Goal: Task Accomplishment & Management: Use online tool/utility

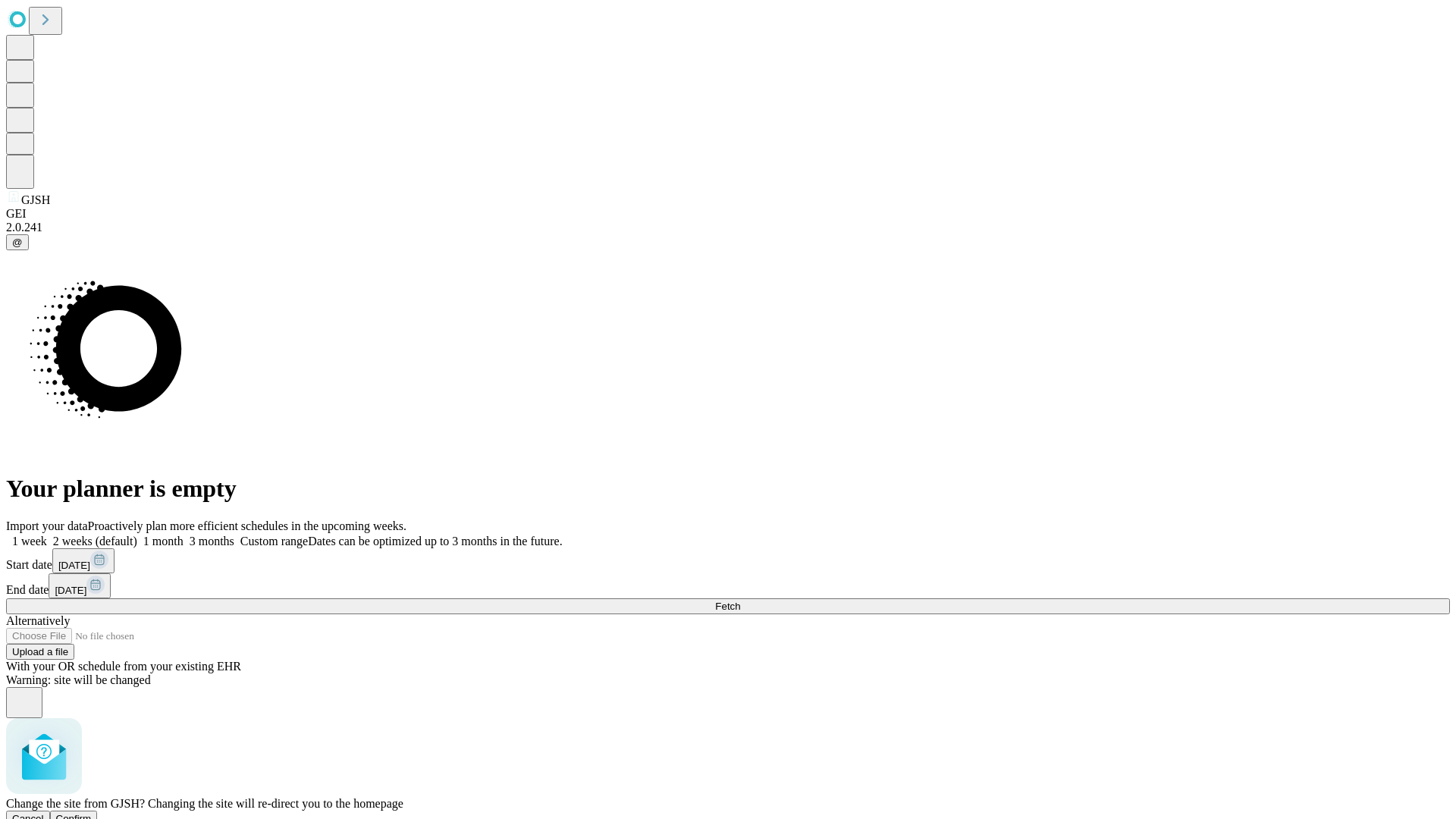
click at [92, 813] on span "Confirm" at bounding box center [74, 819] width 36 height 11
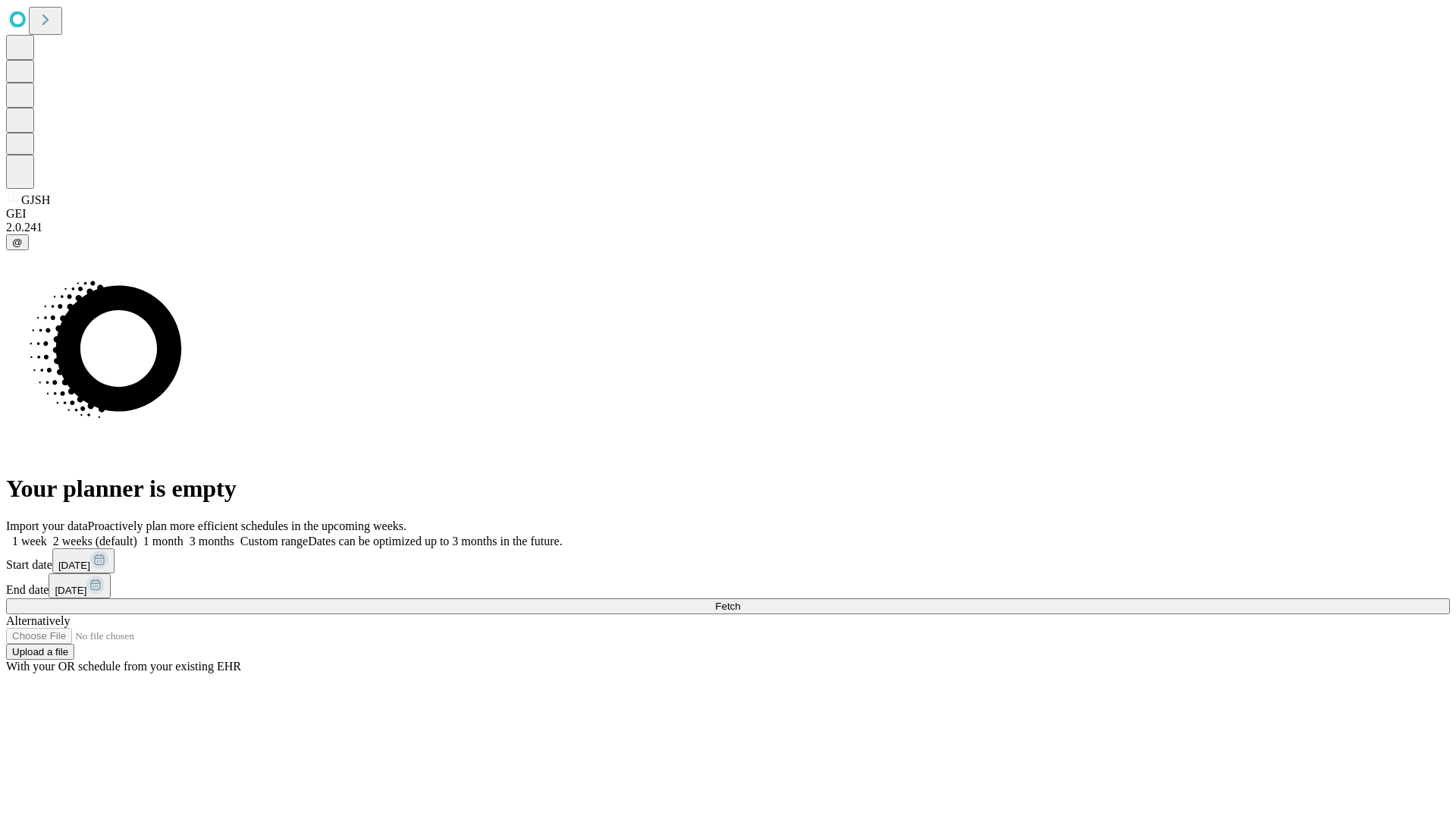
click at [47, 535] on label "1 week" at bounding box center [25, 541] width 41 height 13
click at [740, 601] on span "Fetch" at bounding box center [727, 606] width 25 height 11
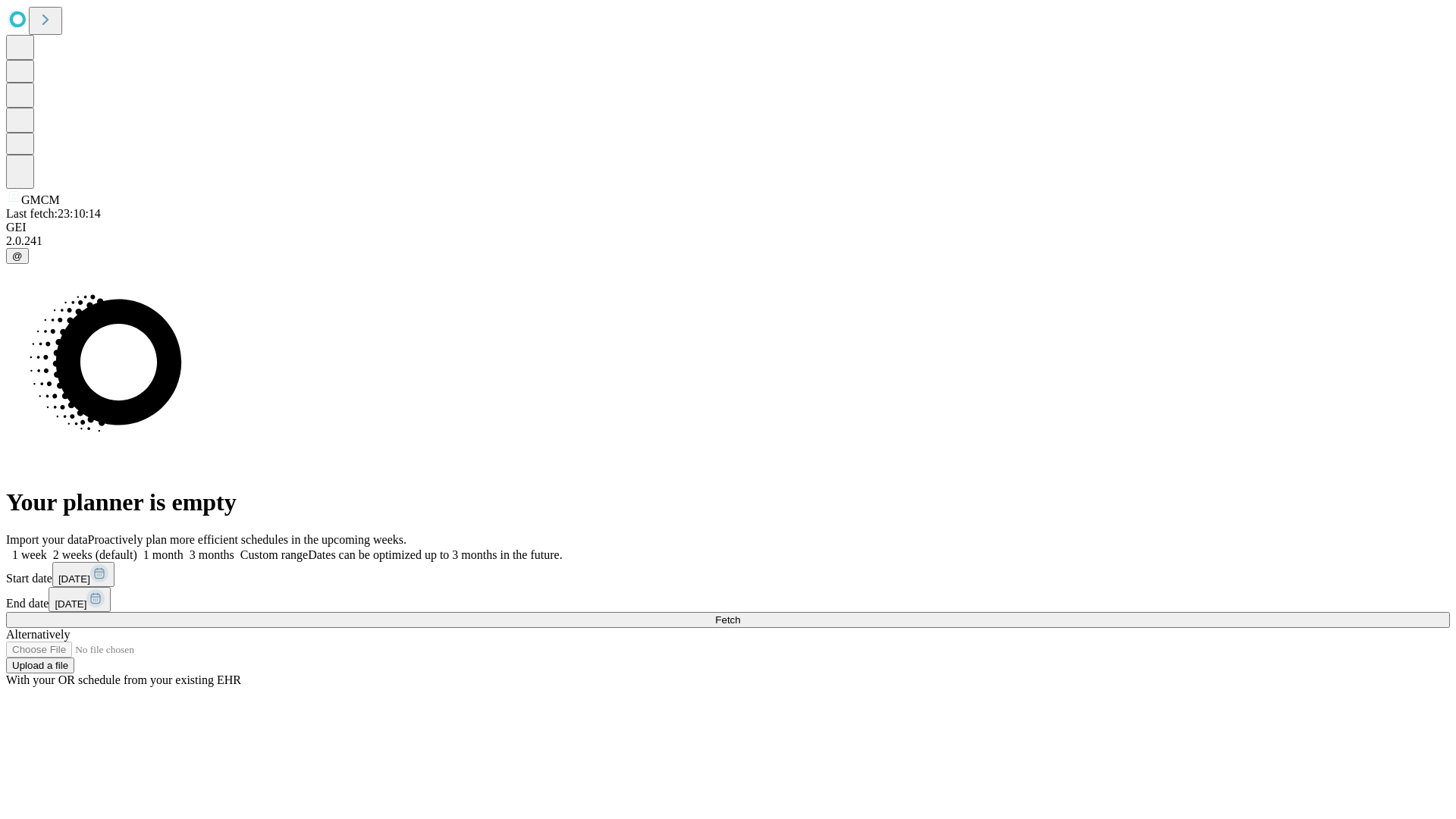
click at [47, 549] on label "1 week" at bounding box center [25, 555] width 41 height 13
click at [740, 614] on span "Fetch" at bounding box center [727, 620] width 25 height 11
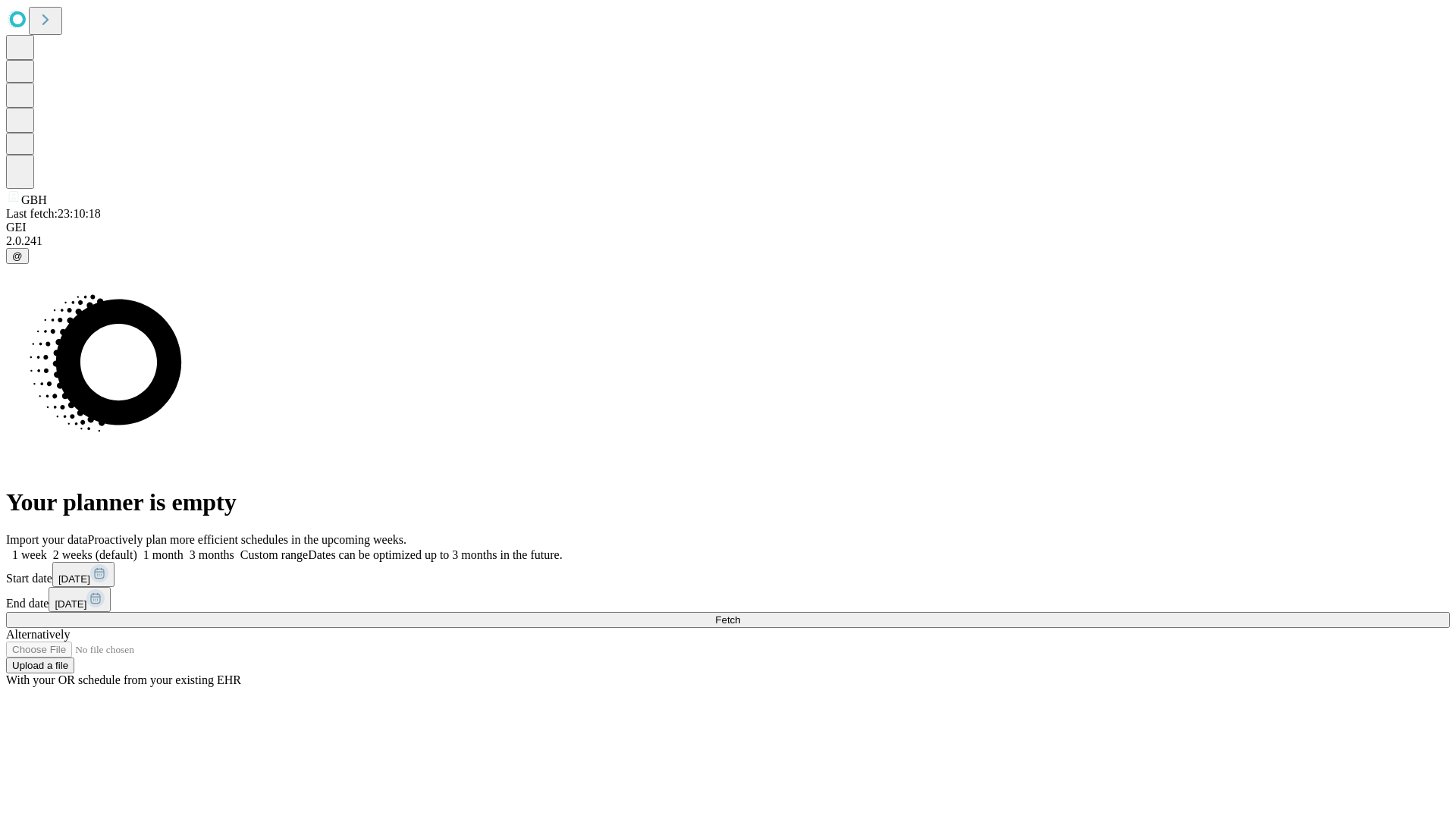
click at [47, 549] on label "1 week" at bounding box center [25, 555] width 41 height 13
click at [740, 614] on span "Fetch" at bounding box center [727, 620] width 25 height 11
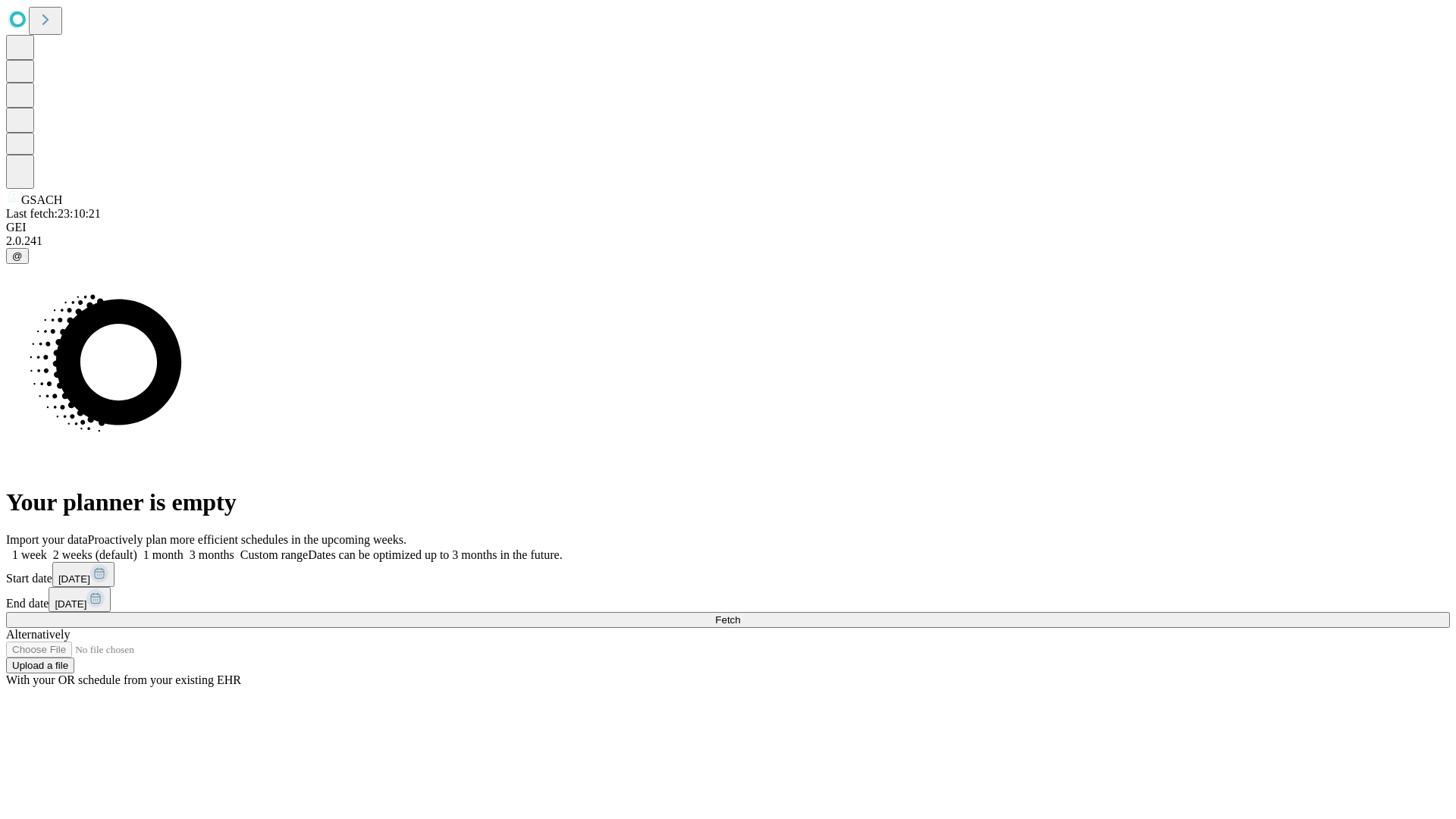
click at [47, 549] on label "1 week" at bounding box center [25, 555] width 41 height 13
click at [740, 614] on span "Fetch" at bounding box center [727, 620] width 25 height 11
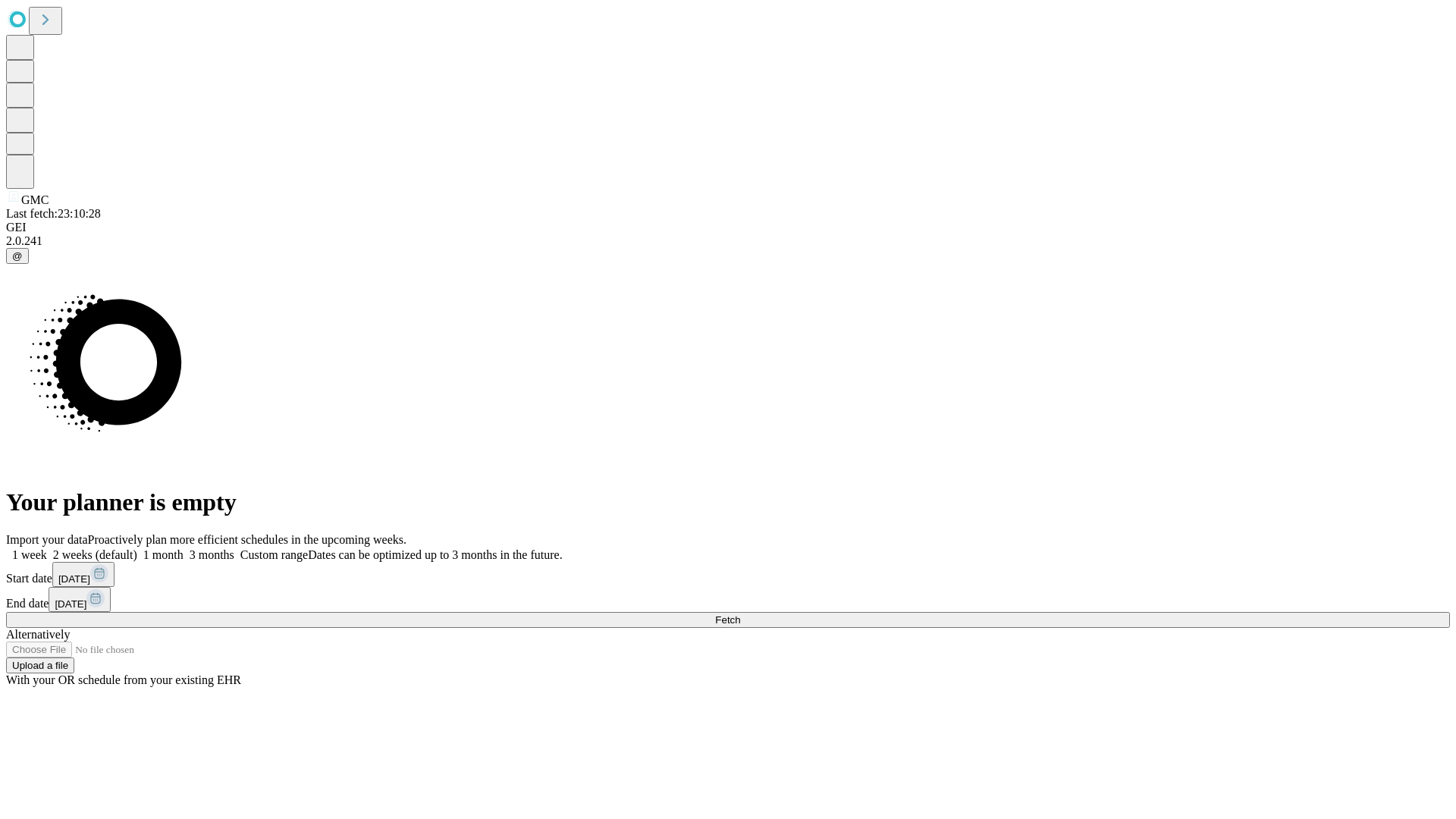
click at [47, 549] on label "1 week" at bounding box center [25, 555] width 41 height 13
click at [740, 614] on span "Fetch" at bounding box center [727, 620] width 25 height 11
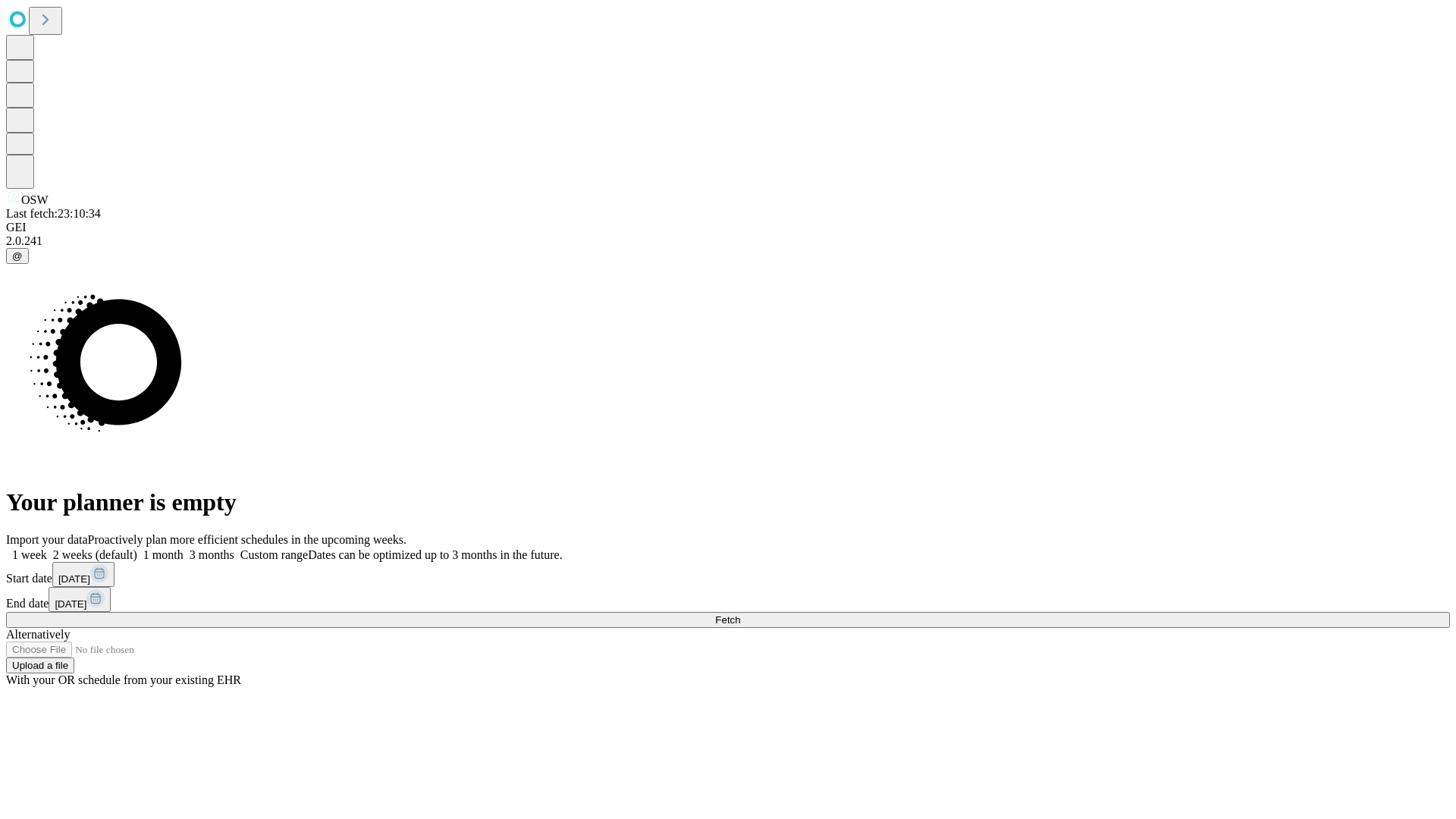
click at [47, 549] on label "1 week" at bounding box center [25, 555] width 41 height 13
click at [740, 614] on span "Fetch" at bounding box center [727, 620] width 25 height 11
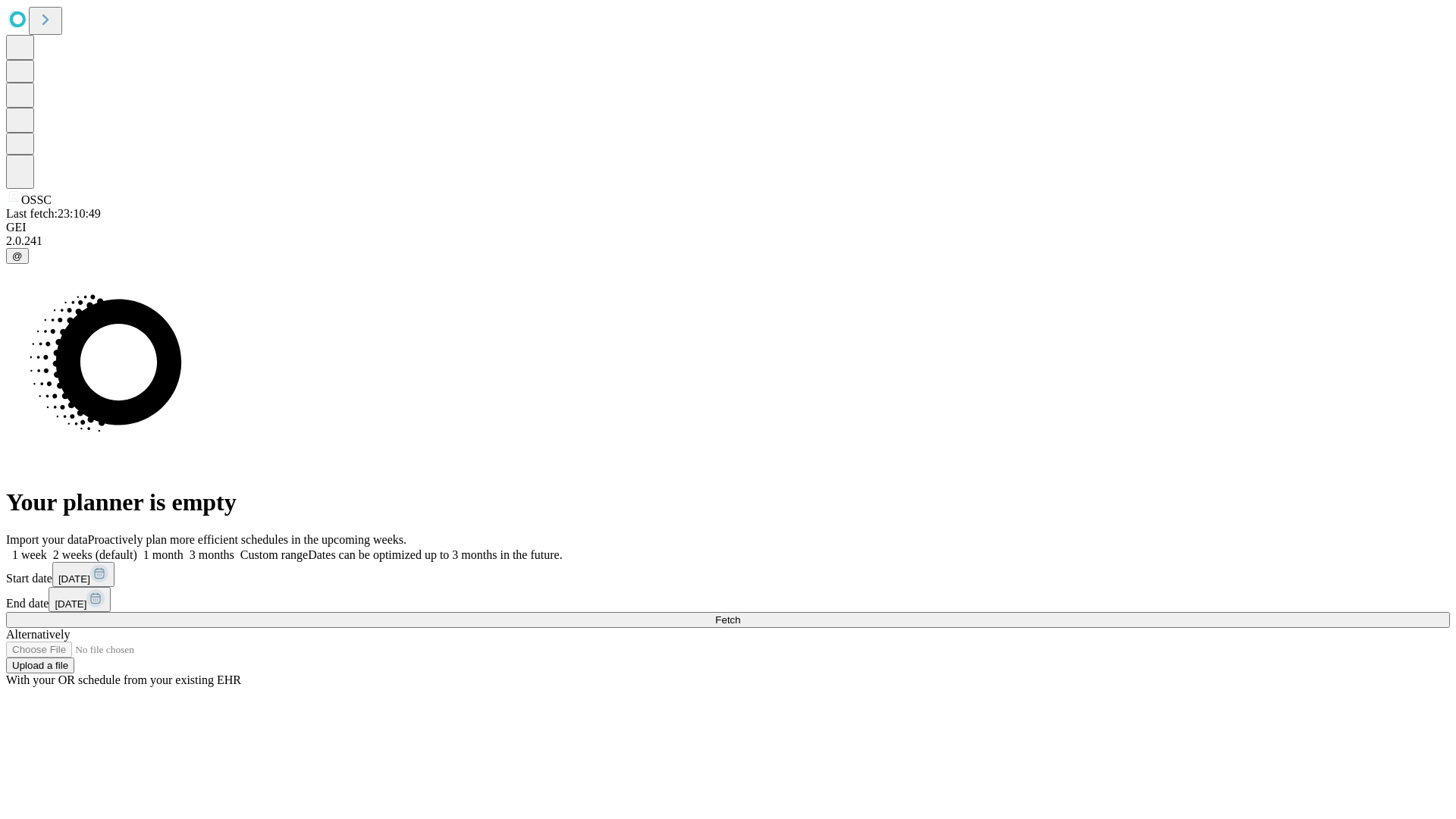
click at [47, 549] on label "1 week" at bounding box center [25, 555] width 41 height 13
click at [740, 614] on span "Fetch" at bounding box center [727, 620] width 25 height 11
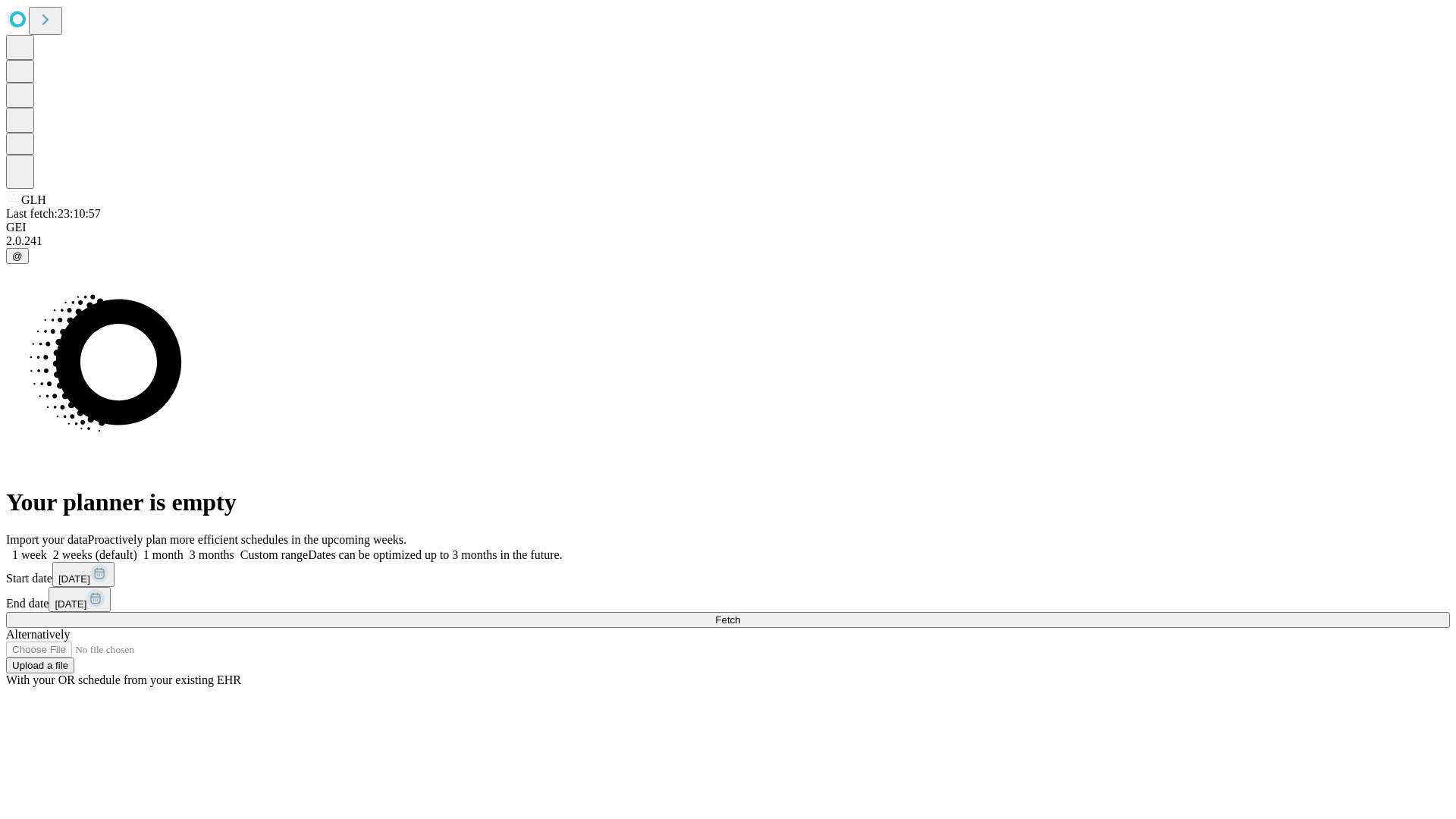
click at [47, 549] on label "1 week" at bounding box center [25, 555] width 41 height 13
click at [740, 614] on span "Fetch" at bounding box center [727, 620] width 25 height 11
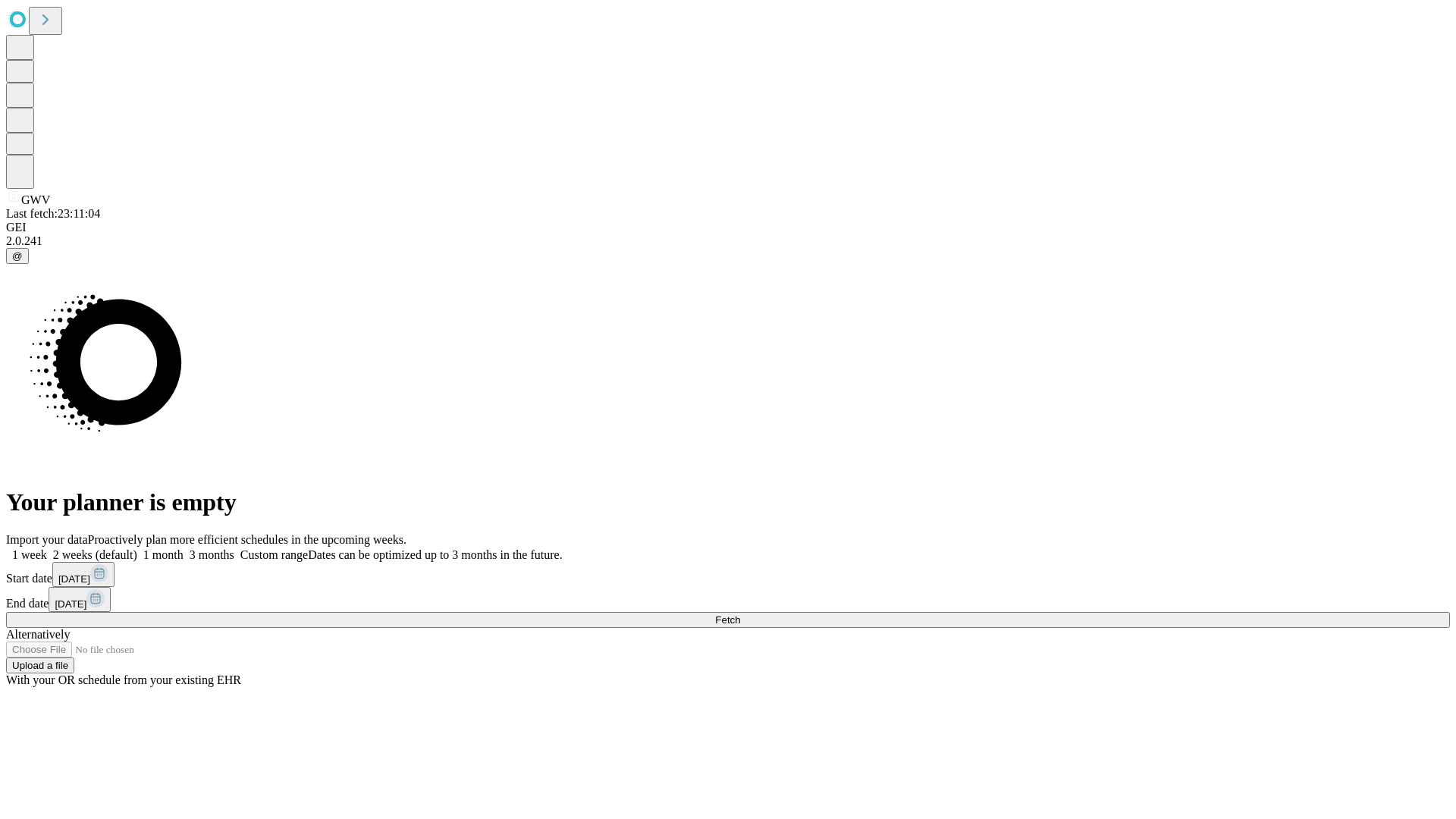
click at [740, 614] on span "Fetch" at bounding box center [727, 620] width 25 height 11
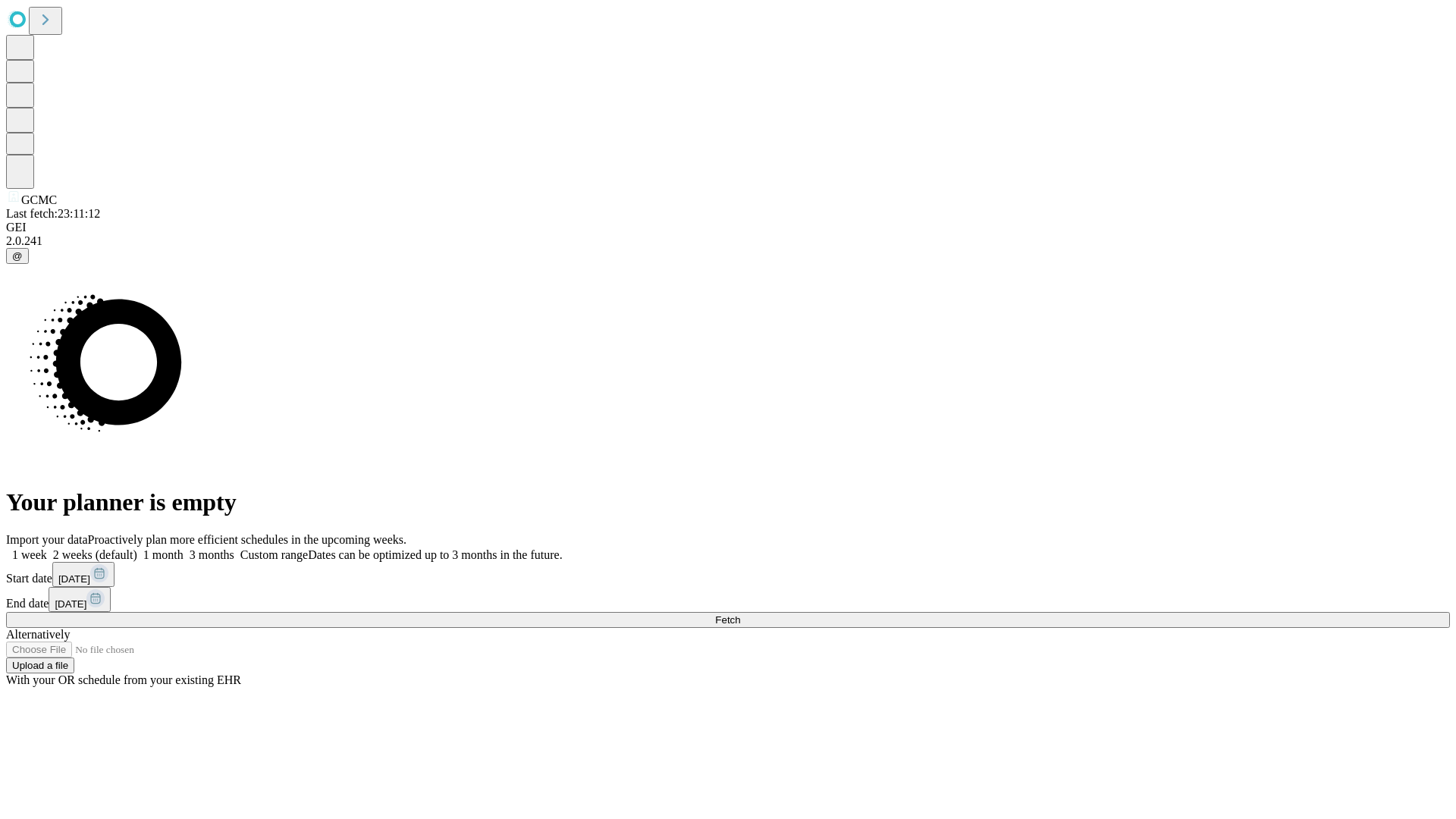
click at [47, 549] on label "1 week" at bounding box center [25, 555] width 41 height 13
click at [740, 614] on span "Fetch" at bounding box center [727, 620] width 25 height 11
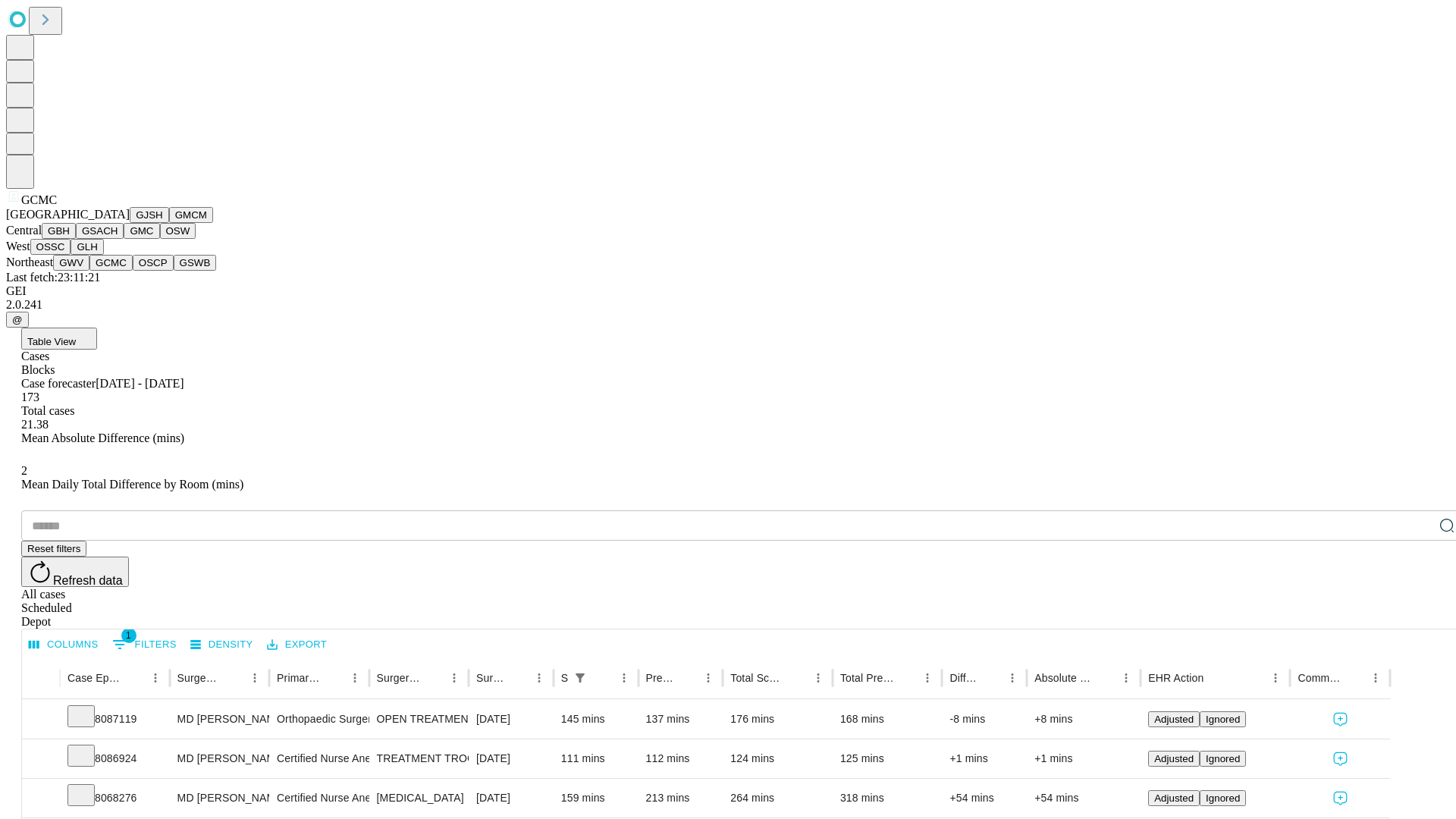
click at [133, 271] on button "OSCP" at bounding box center [153, 263] width 41 height 16
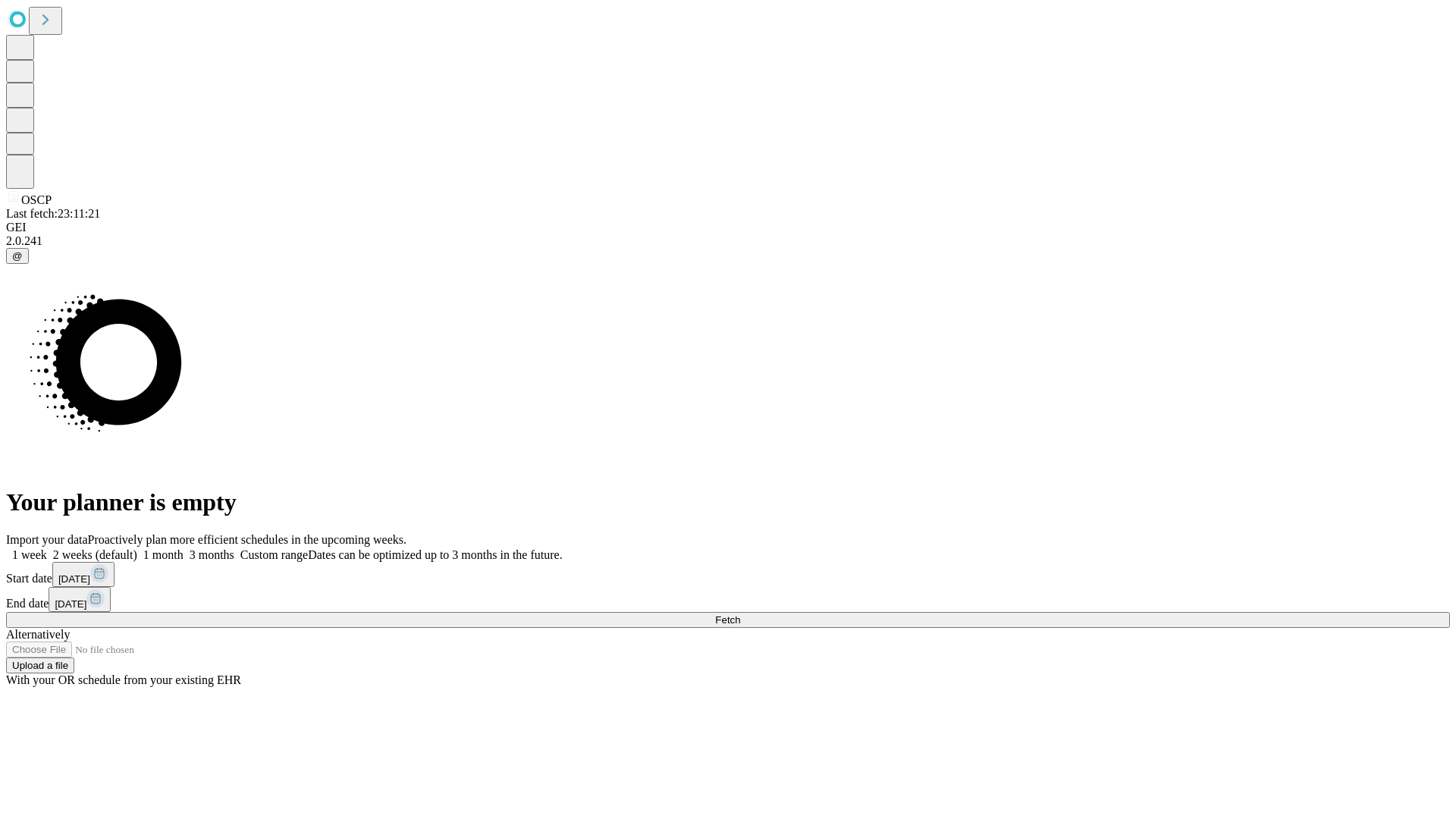
click at [47, 549] on label "1 week" at bounding box center [25, 555] width 41 height 13
click at [740, 614] on span "Fetch" at bounding box center [727, 620] width 25 height 11
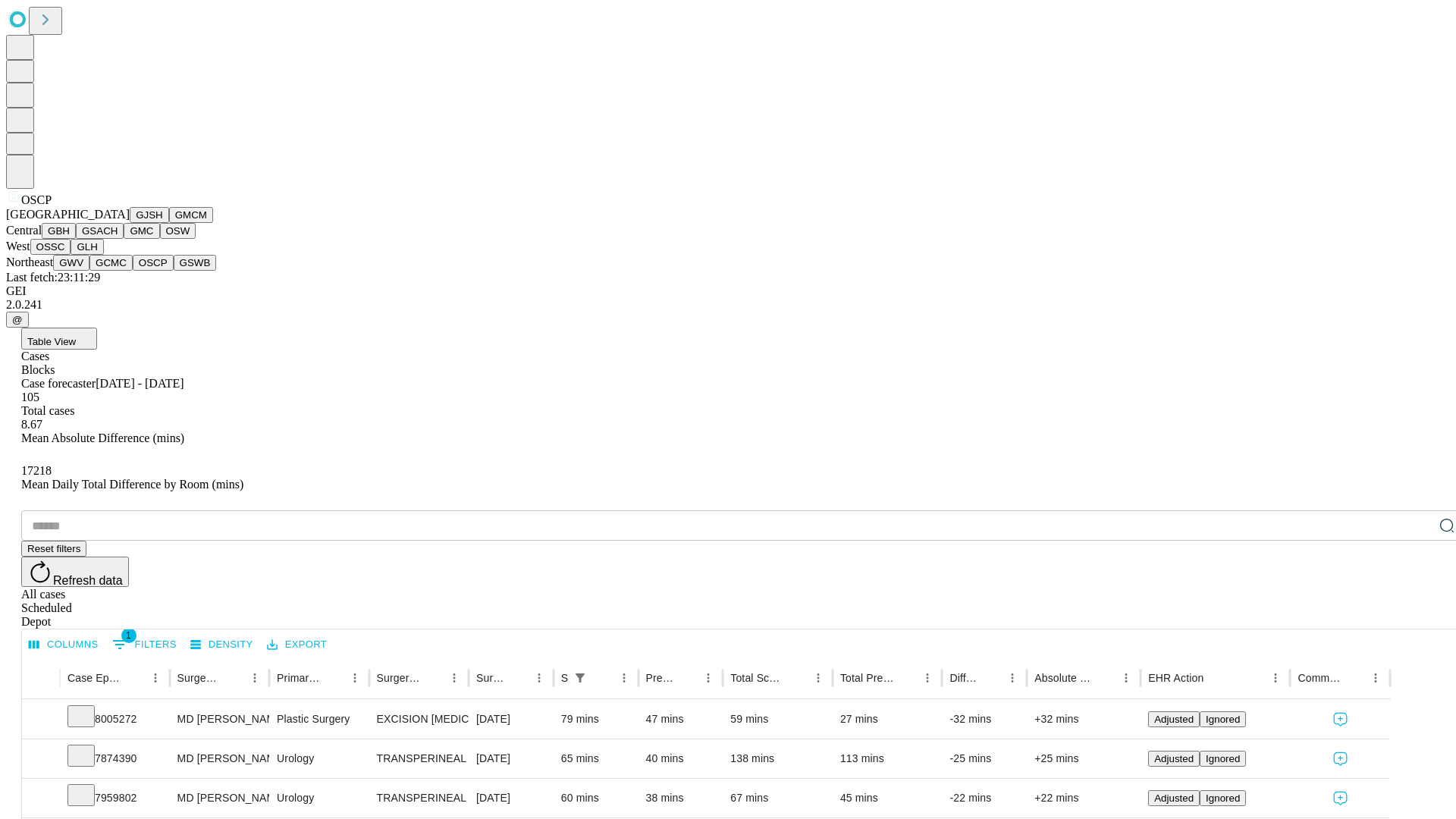
click at [174, 271] on button "GSWB" at bounding box center [195, 263] width 43 height 16
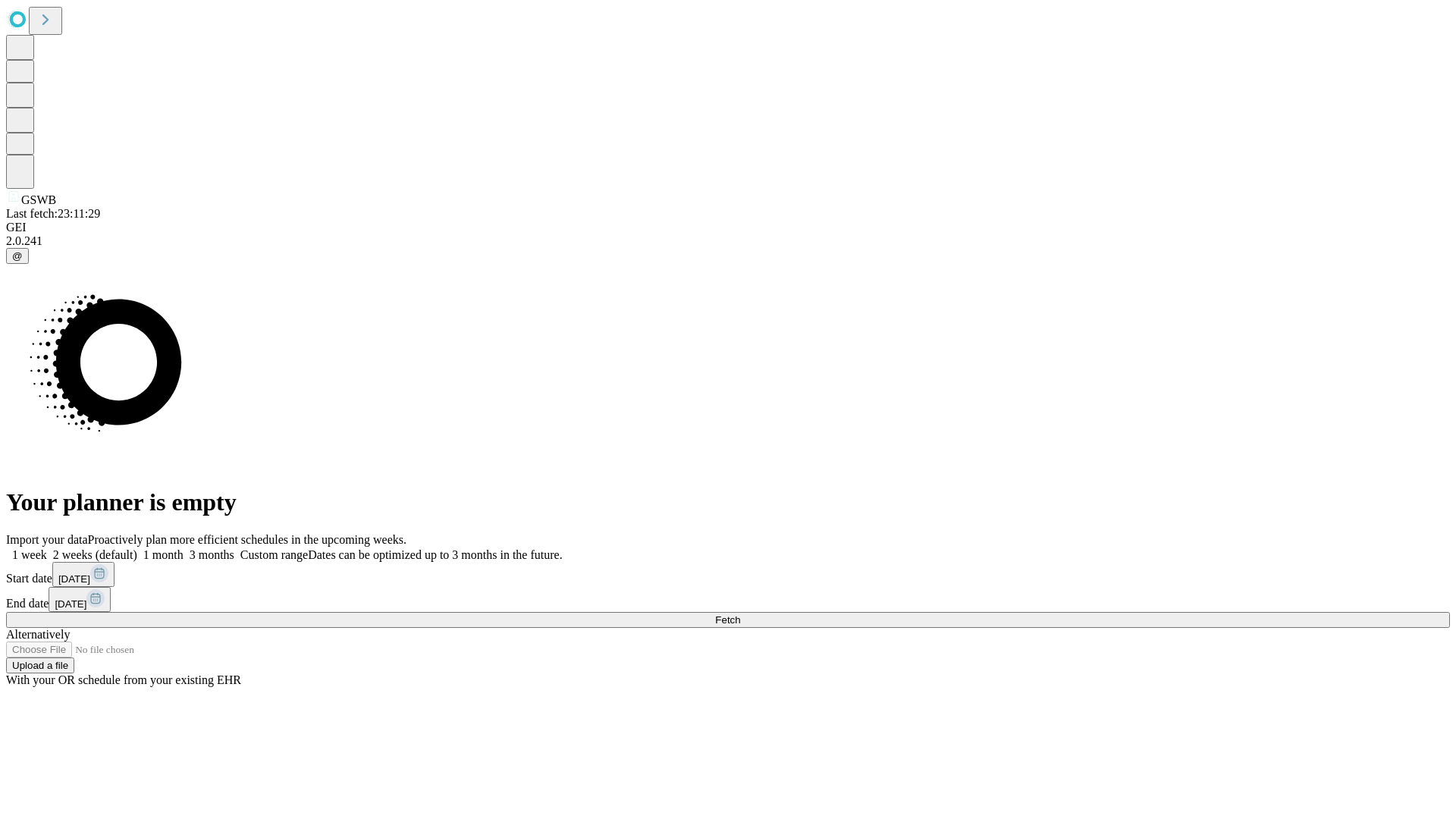
click at [47, 549] on label "1 week" at bounding box center [25, 555] width 41 height 13
click at [740, 614] on span "Fetch" at bounding box center [727, 620] width 25 height 11
